Goal: Find specific page/section: Find specific page/section

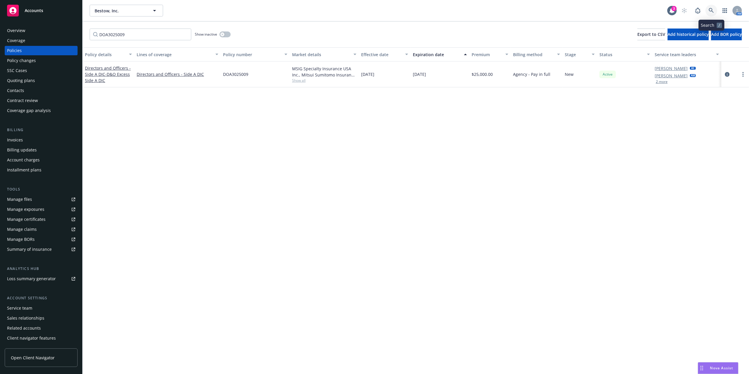
click at [716, 11] on link at bounding box center [712, 11] width 12 height 12
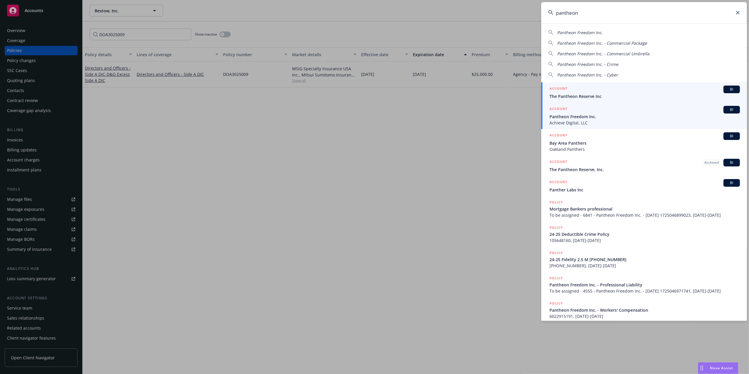
type input "pantheon"
click at [575, 119] on span "Pantheon Freedom Inc." at bounding box center [645, 116] width 190 height 6
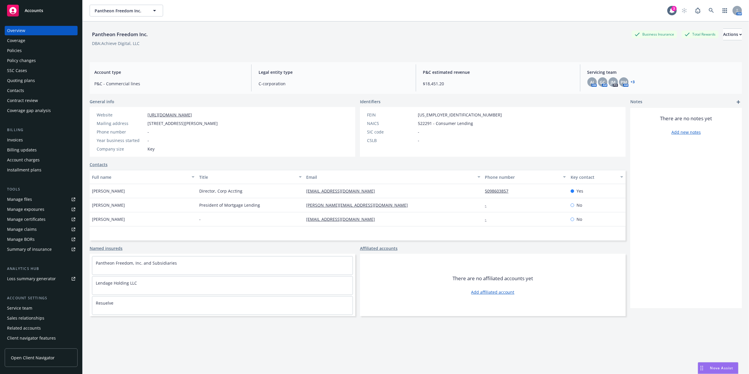
click at [30, 51] on div "Policies" at bounding box center [41, 50] width 68 height 9
